Goal: Task Accomplishment & Management: Complete application form

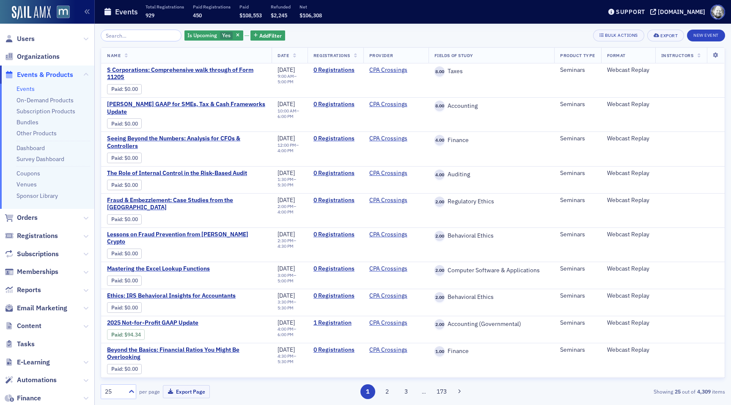
scroll to position [128, 0]
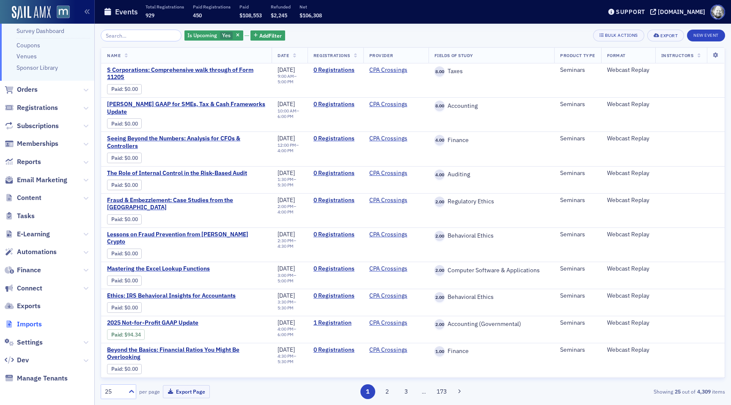
click at [29, 326] on span "Imports" at bounding box center [29, 324] width 25 height 9
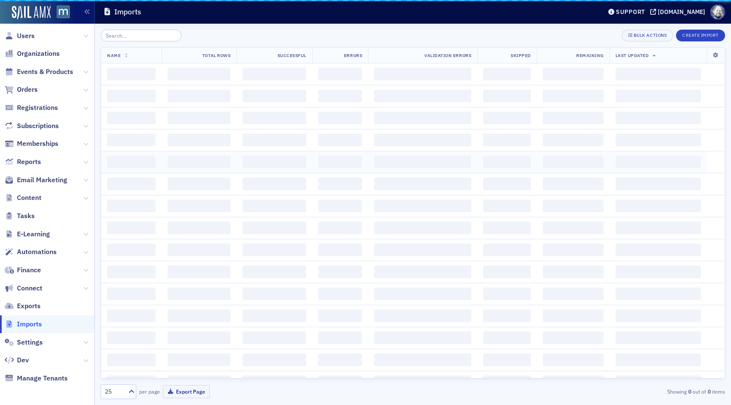
scroll to position [3, 0]
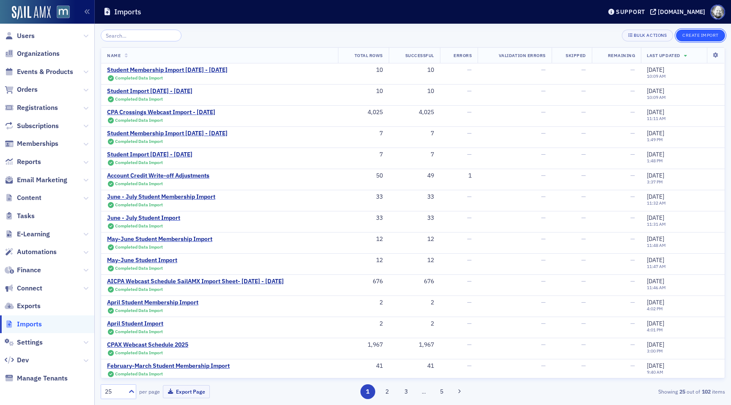
click at [706, 36] on button "Create Import" at bounding box center [700, 36] width 49 height 12
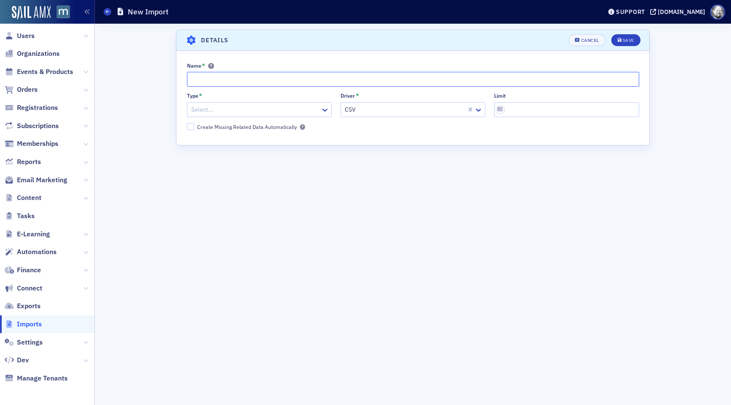
click at [228, 85] on input "Name *" at bounding box center [413, 79] width 452 height 15
paste input "Student Import August 2025 - September 2025"
drag, startPoint x: 234, startPoint y: 82, endPoint x: 270, endPoint y: 82, distance: 36.4
click at [271, 82] on input "Student Import August 2025 - September 2025" at bounding box center [413, 79] width 452 height 15
type input "Student Import September 2025 - October 2025"
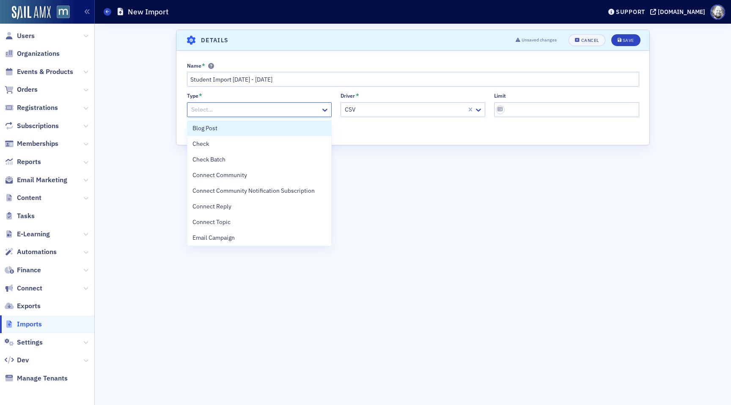
click at [250, 105] on div at bounding box center [254, 109] width 129 height 11
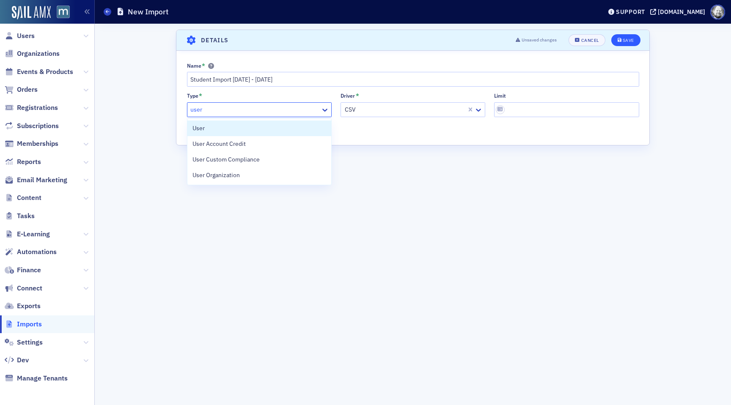
type input "user"
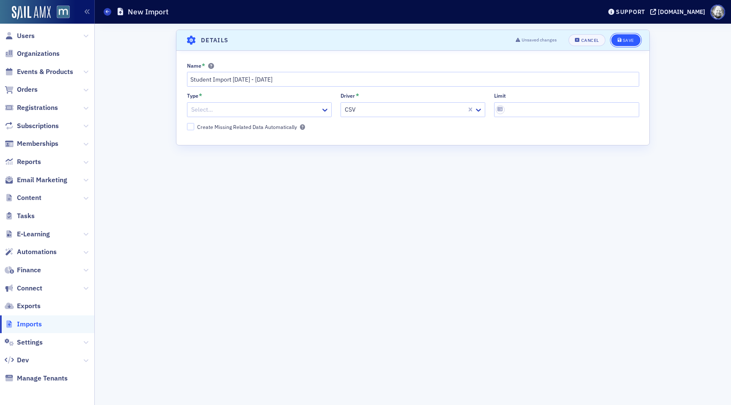
click at [619, 41] on icon "submit" at bounding box center [620, 40] width 4 height 5
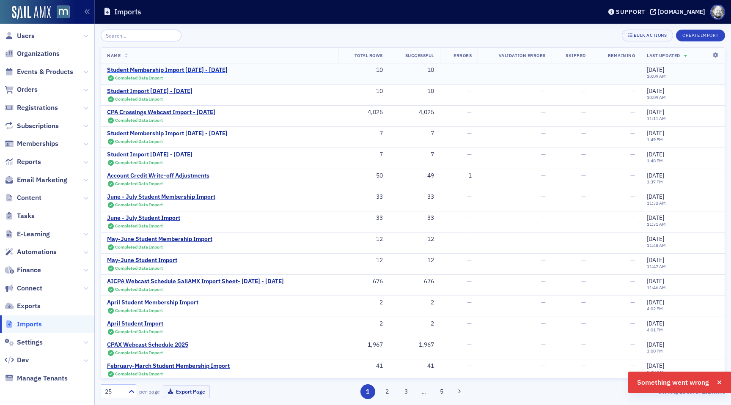
click at [228, 72] on div "Student Membership Import August 2025 - September 2025" at bounding box center [167, 70] width 121 height 8
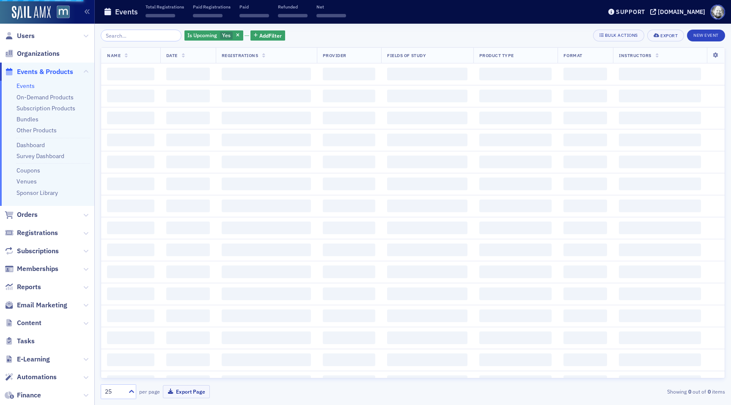
scroll to position [128, 0]
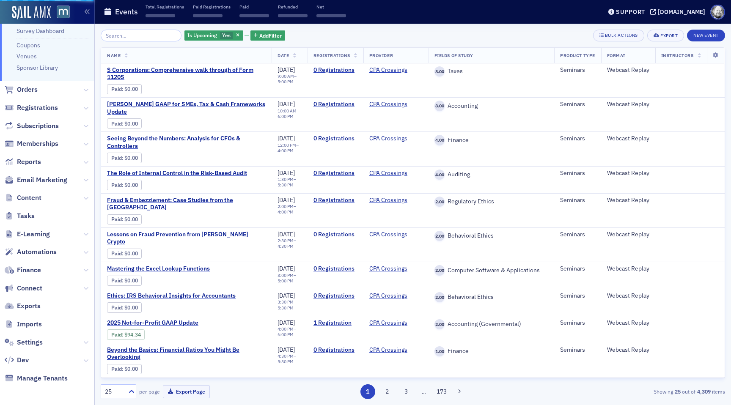
scroll to position [3, 0]
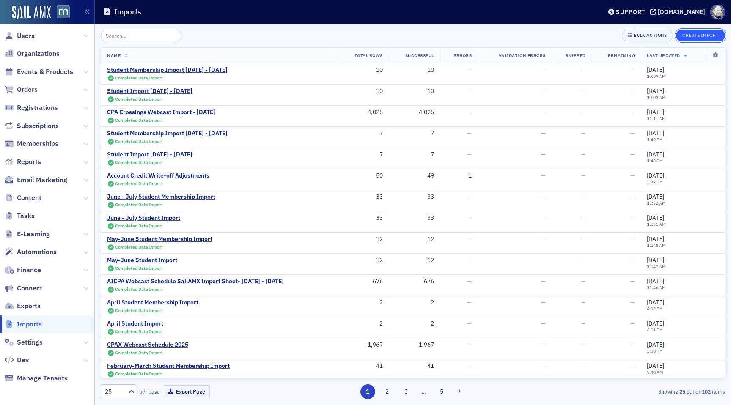
click at [689, 38] on button "Create Import" at bounding box center [700, 36] width 49 height 12
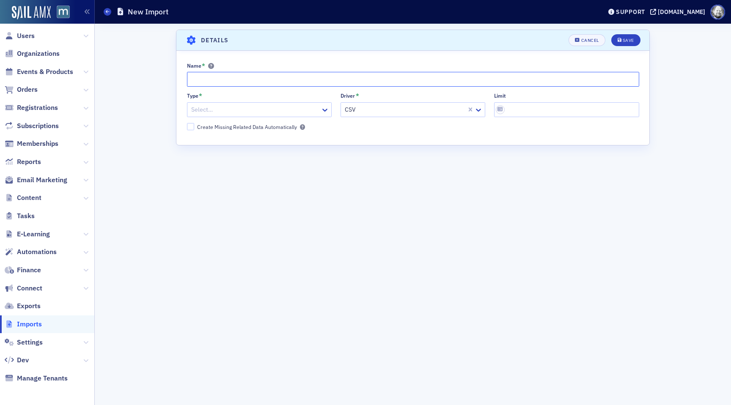
click at [247, 79] on input "Name *" at bounding box center [413, 79] width 452 height 15
paste input "Student Import August 2025 - September 2025"
drag, startPoint x: 233, startPoint y: 79, endPoint x: 272, endPoint y: 80, distance: 38.9
click at [272, 80] on input "Student Import August 2025 - September 2025" at bounding box center [413, 79] width 452 height 15
type input "Student Import September 2025 - October 2025"
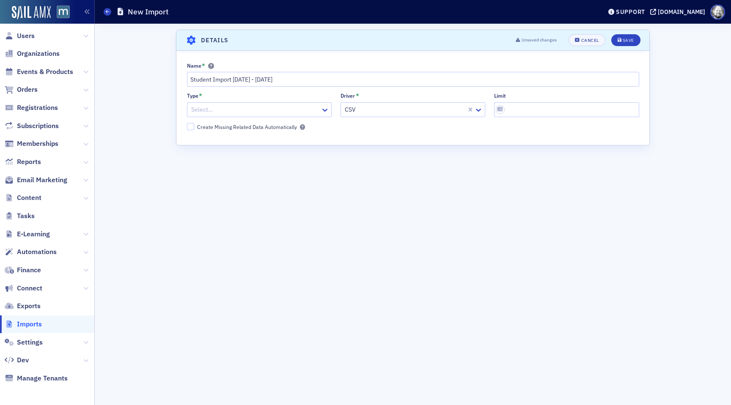
click at [249, 110] on div at bounding box center [254, 109] width 129 height 11
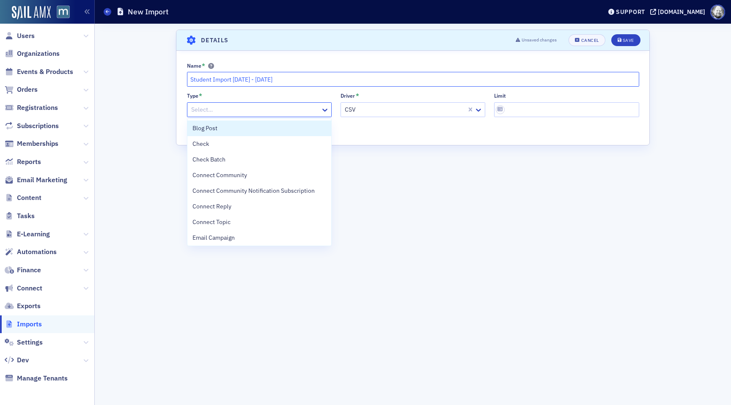
click at [327, 83] on input "Student Import September 2025 - October 2025" at bounding box center [413, 79] width 452 height 15
click at [283, 114] on div at bounding box center [254, 109] width 129 height 11
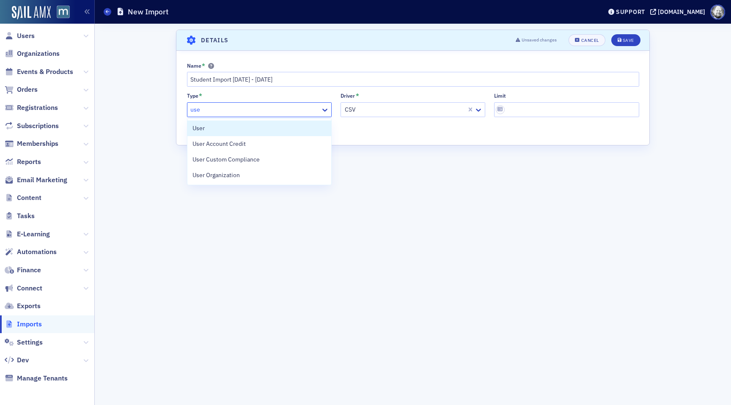
type input "user"
click at [273, 124] on div "User" at bounding box center [259, 129] width 144 height 16
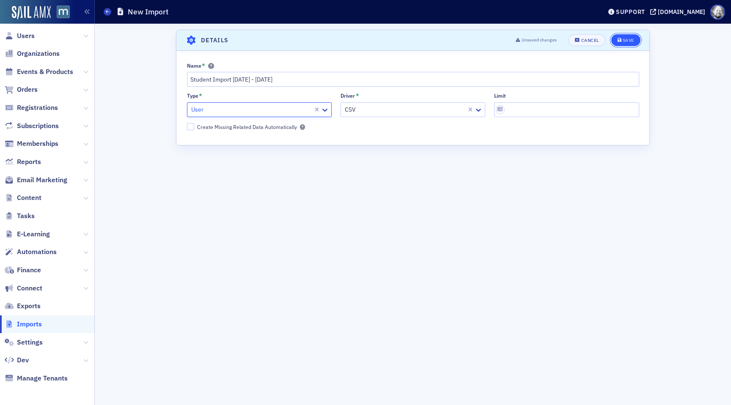
click at [624, 43] on button "Save" at bounding box center [625, 40] width 29 height 12
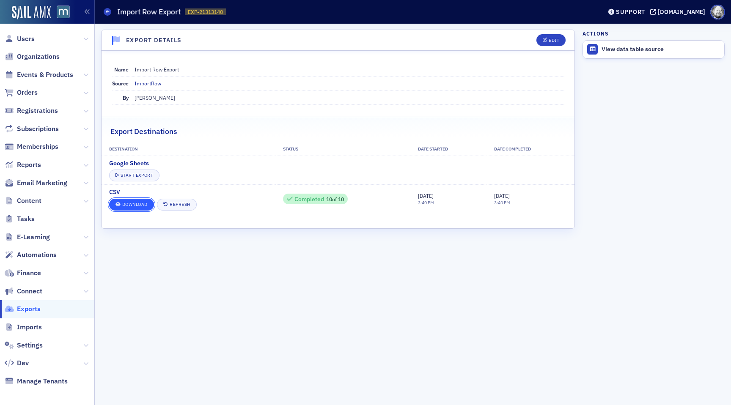
click at [133, 206] on link "Download" at bounding box center [131, 205] width 45 height 12
